Goal: Task Accomplishment & Management: Use online tool/utility

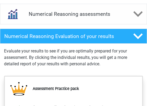
scroll to position [374, 0]
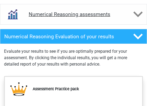
click at [86, 17] on h4 "Numerical Reasoning assessments" at bounding box center [73, 14] width 89 height 6
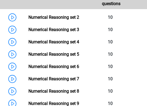
scroll to position [428, 0]
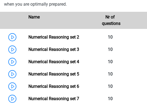
click at [79, 34] on link "Numerical Reasoning set 2" at bounding box center [53, 36] width 51 height 5
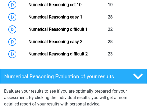
scroll to position [561, 0]
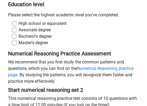
scroll to position [107, 0]
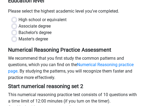
click at [18, 30] on label "Bachelor's degree" at bounding box center [34, 32] width 33 height 6
click at [16, 30] on input "Bachelor's degree" at bounding box center [14, 31] width 4 height 5
radio input "true"
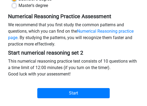
scroll to position [187, 0]
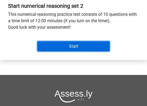
click at [91, 47] on input "Start" at bounding box center [73, 46] width 72 height 10
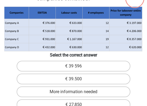
scroll to position [27, 0]
